Goal: Transaction & Acquisition: Purchase product/service

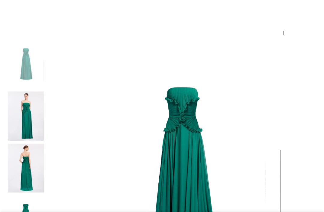
click at [20, 91] on img at bounding box center [25, 115] width 37 height 49
click at [13, 91] on img at bounding box center [25, 115] width 37 height 49
click at [12, 91] on img at bounding box center [25, 115] width 37 height 49
click at [16, 91] on img at bounding box center [25, 115] width 37 height 49
click at [15, 91] on img at bounding box center [25, 115] width 37 height 49
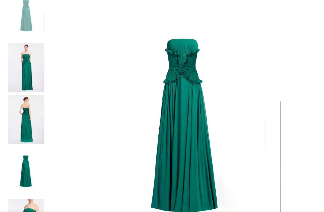
scroll to position [137, 0]
click at [17, 43] on img at bounding box center [25, 67] width 37 height 49
click at [16, 43] on img at bounding box center [25, 67] width 37 height 49
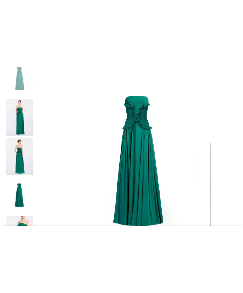
scroll to position [89, 0]
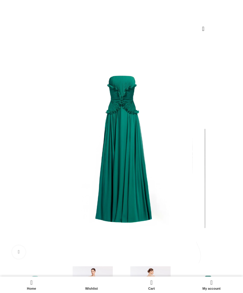
click at [65, 212] on img at bounding box center [92, 293] width 55 height 55
click at [32, 121] on img at bounding box center [121, 149] width 228 height 228
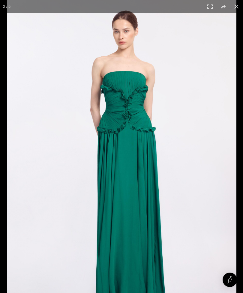
scroll to position [109, 0]
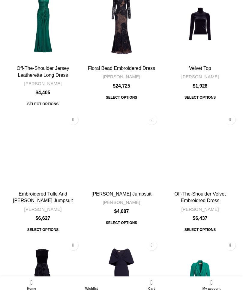
scroll to position [386, 0]
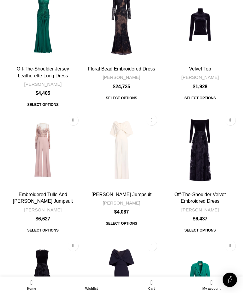
click at [53, 112] on img "Embroidered Tulle And Cady Jumpsuit" at bounding box center [42, 150] width 77 height 77
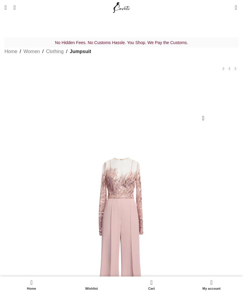
click at [47, 247] on img at bounding box center [121, 239] width 228 height 228
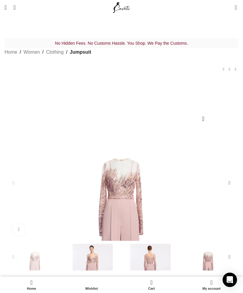
click at [7, 9] on span "Open mobile menu" at bounding box center [5, 7] width 2 height 6
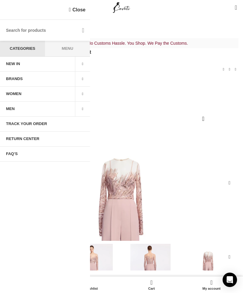
click at [84, 91] on span at bounding box center [82, 94] width 15 height 15
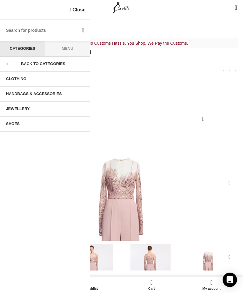
click at [81, 79] on span at bounding box center [82, 79] width 15 height 15
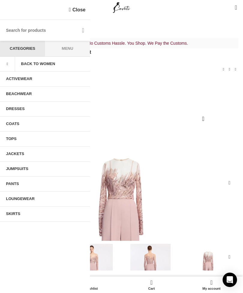
click at [31, 112] on link "DRESSES" at bounding box center [45, 109] width 90 height 15
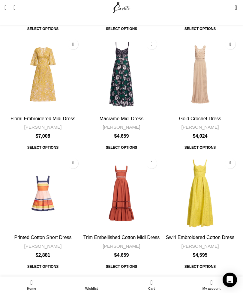
scroll to position [1845, 0]
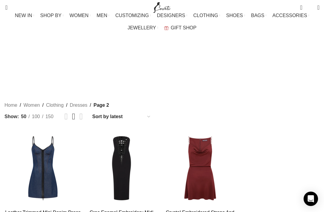
click at [73, 13] on span "WOMEN" at bounding box center [79, 16] width 19 height 6
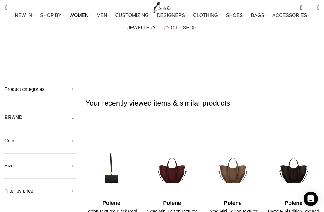
click at [79, 16] on link "WOMEN" at bounding box center [80, 16] width 21 height 12
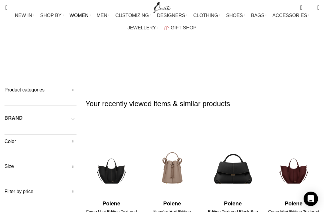
click at [79, 17] on link "WOMEN" at bounding box center [80, 16] width 21 height 12
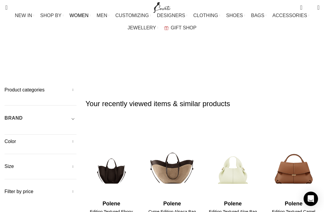
click at [76, 87] on h5 "Product categories" at bounding box center [40, 90] width 72 height 7
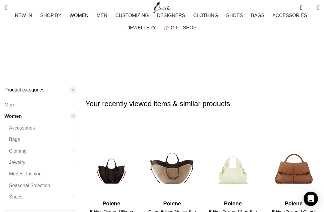
click at [73, 148] on div at bounding box center [73, 151] width 7 height 7
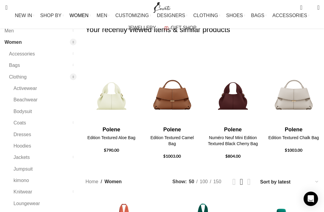
scroll to position [73, 0]
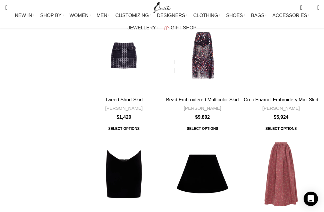
scroll to position [330, 0]
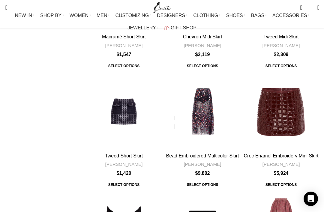
click at [25, 24] on input "Search" at bounding box center [46, 29] width 90 height 21
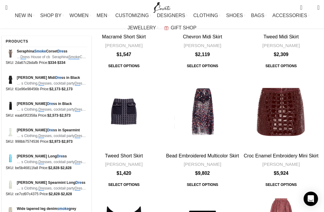
type input "Smoke dress"
click at [85, 25] on button "Search" at bounding box center [85, 29] width 14 height 21
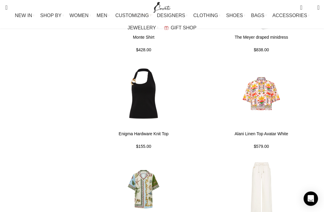
scroll to position [804, 0]
click at [280, 130] on img at bounding box center [261, 166] width 116 height 72
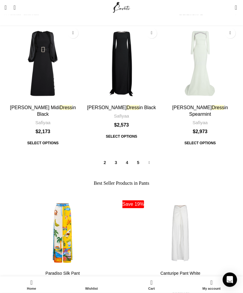
scroll to position [1539, 0]
click at [109, 158] on link "2" at bounding box center [105, 163] width 10 height 10
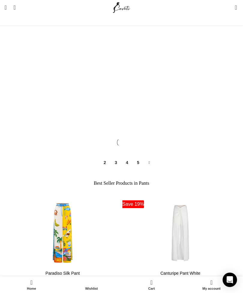
click at [106, 158] on link "2" at bounding box center [105, 163] width 10 height 10
click at [13, 7] on span "Search" at bounding box center [13, 7] width 0 height 6
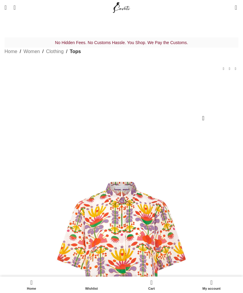
click at [61, 207] on img at bounding box center [121, 239] width 228 height 228
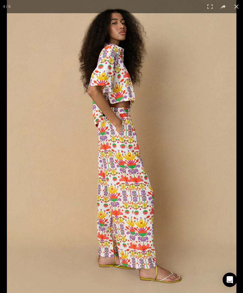
scroll to position [0, 129]
